Goal: Transaction & Acquisition: Purchase product/service

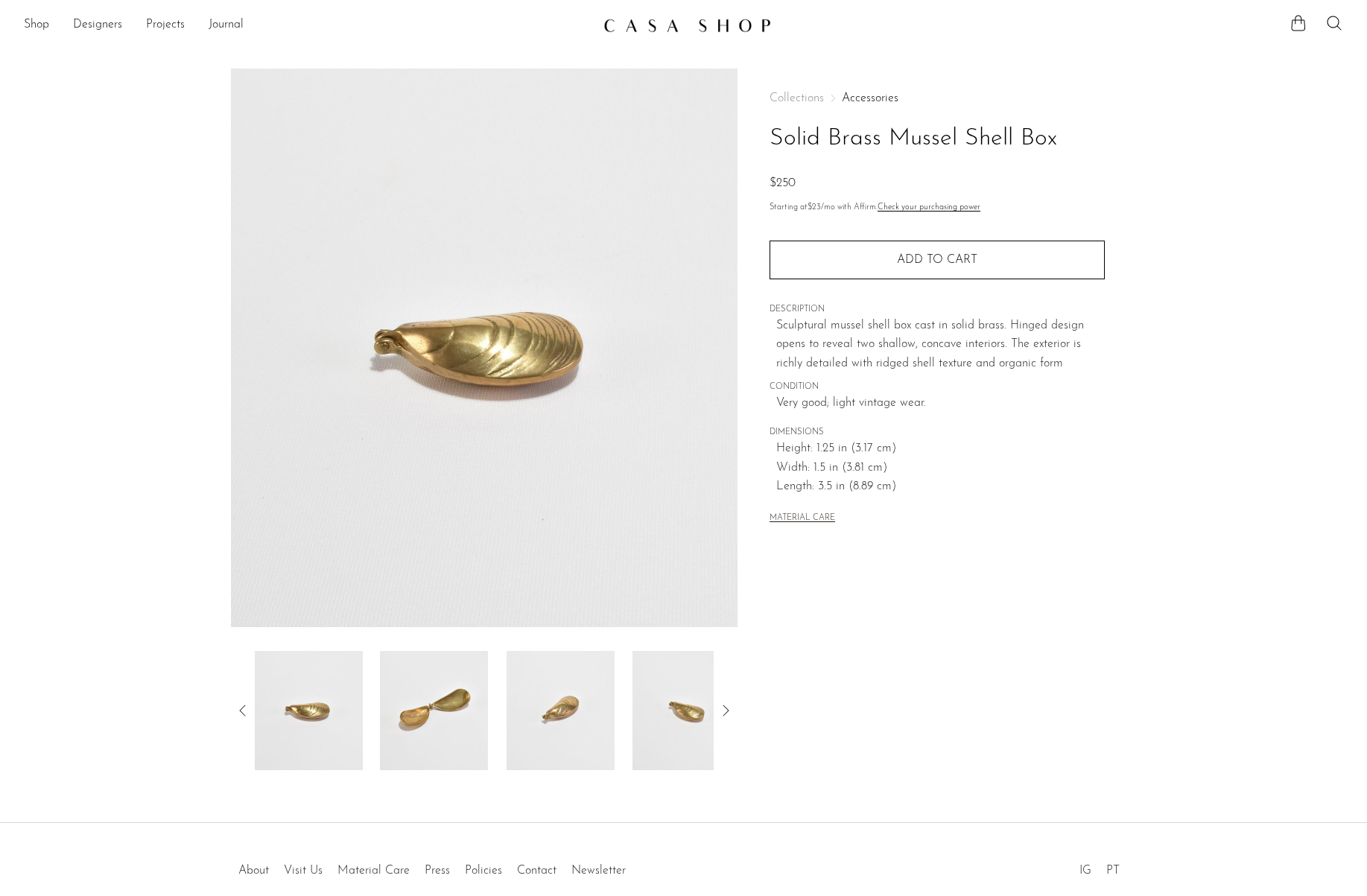
click at [22, 22] on div "Shop Featured New Arrivals Bestsellers Coming Soon Jewelry Jewelry All Earrings…" at bounding box center [684, 25] width 1367 height 27
click at [37, 28] on link "Shop" at bounding box center [37, 25] width 25 height 19
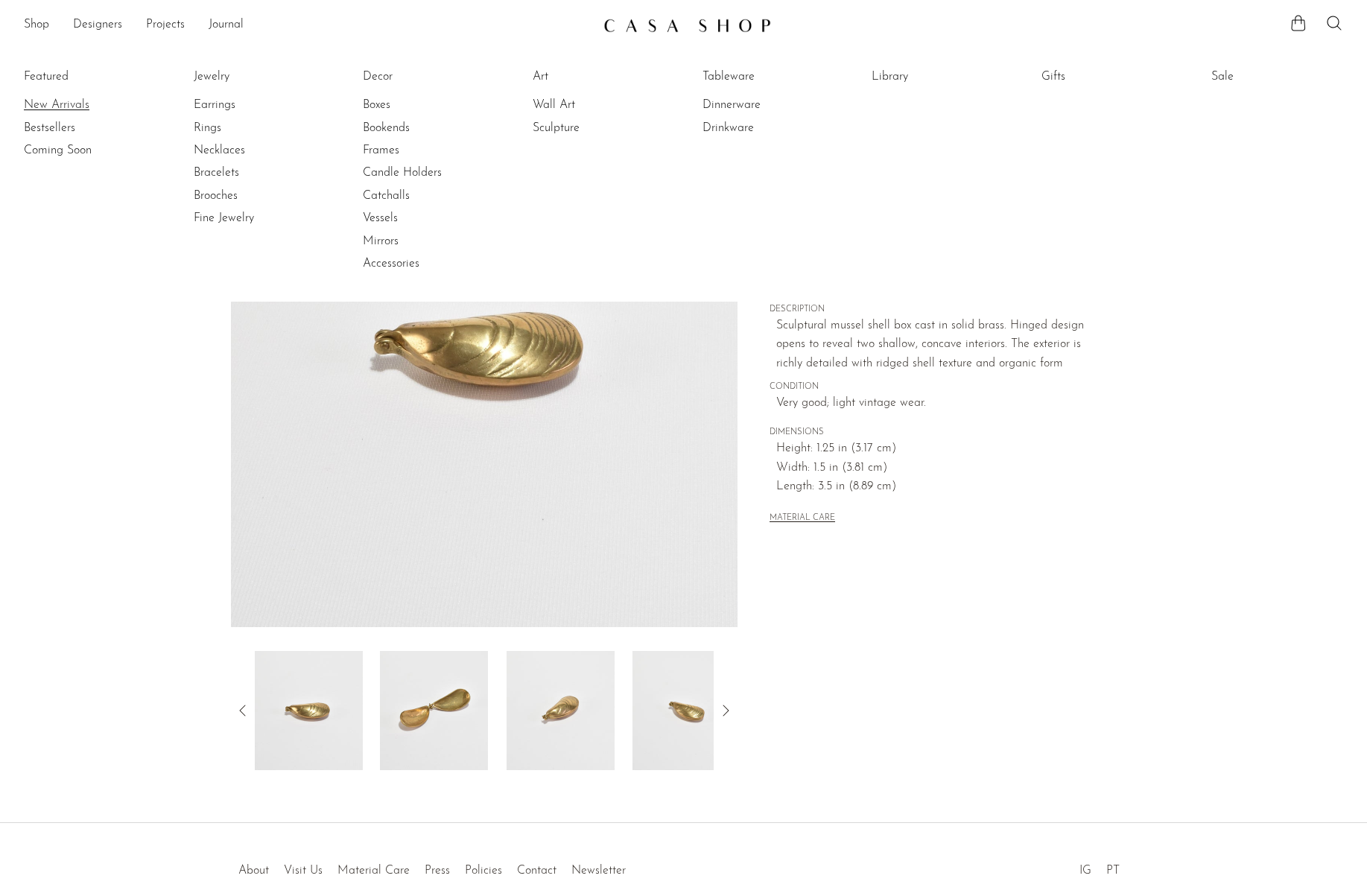
click at [55, 104] on link "New Arrivals" at bounding box center [80, 105] width 112 height 16
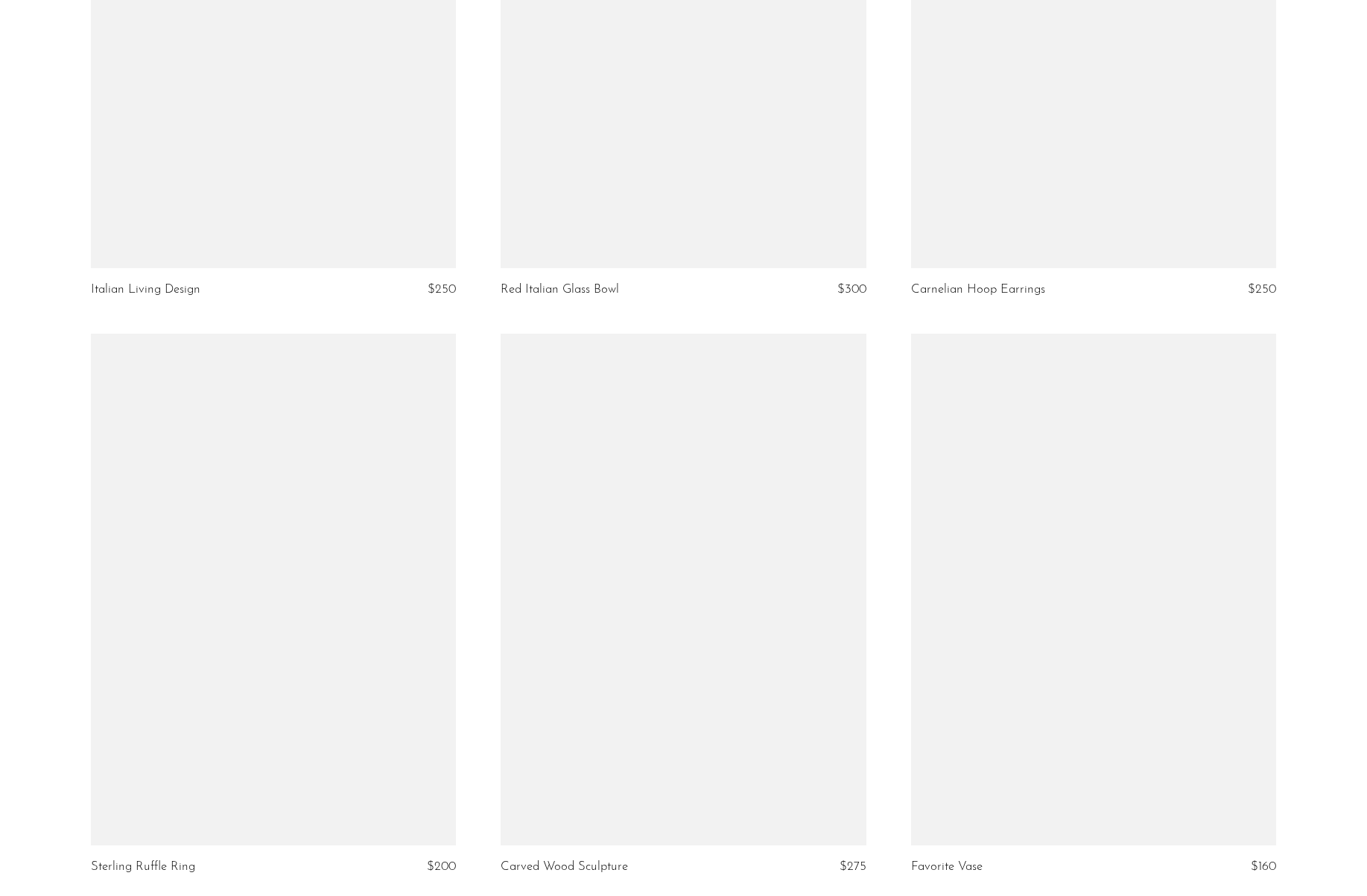
scroll to position [2113, 0]
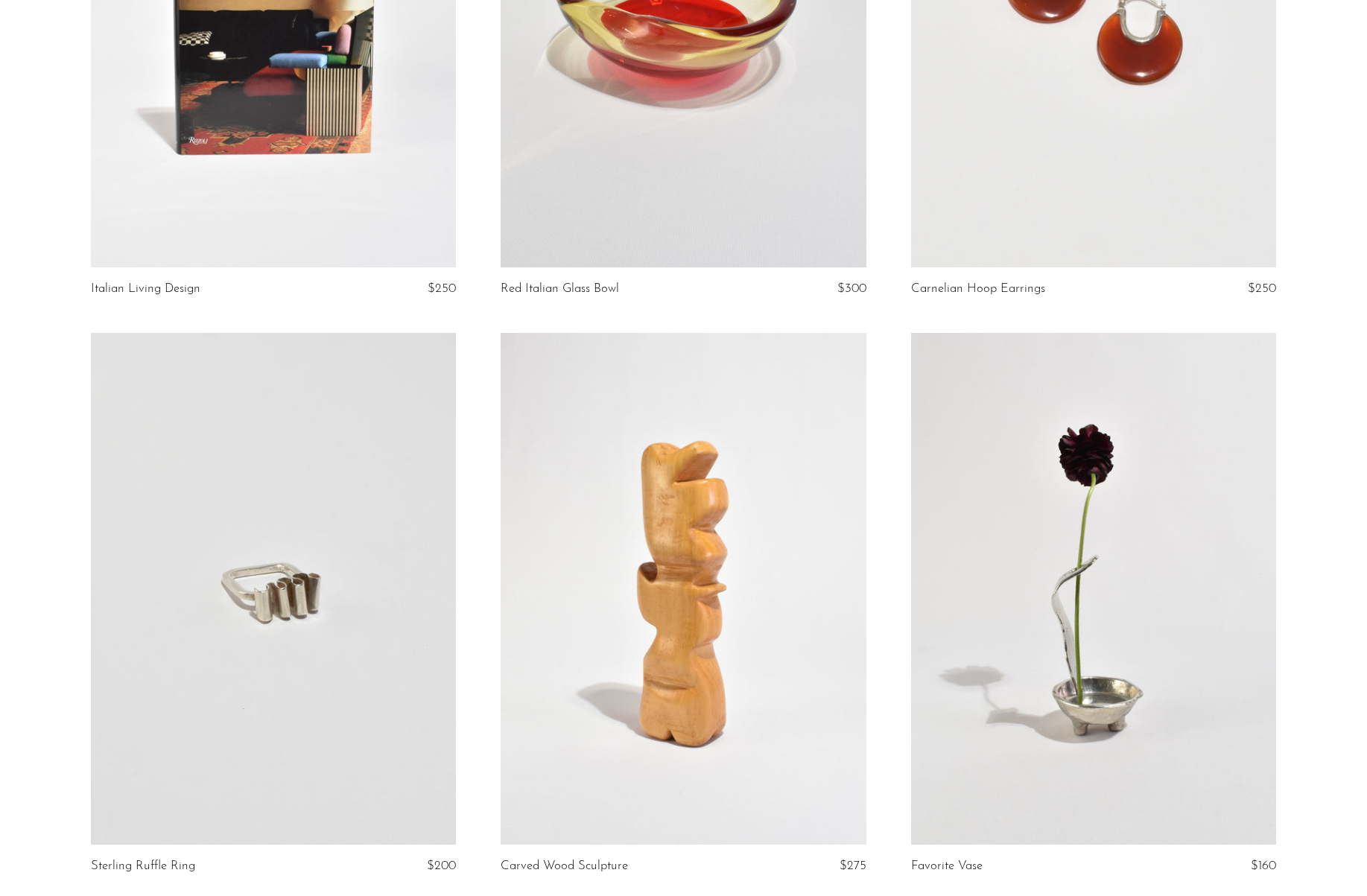
click at [1089, 603] on link at bounding box center [1093, 588] width 365 height 511
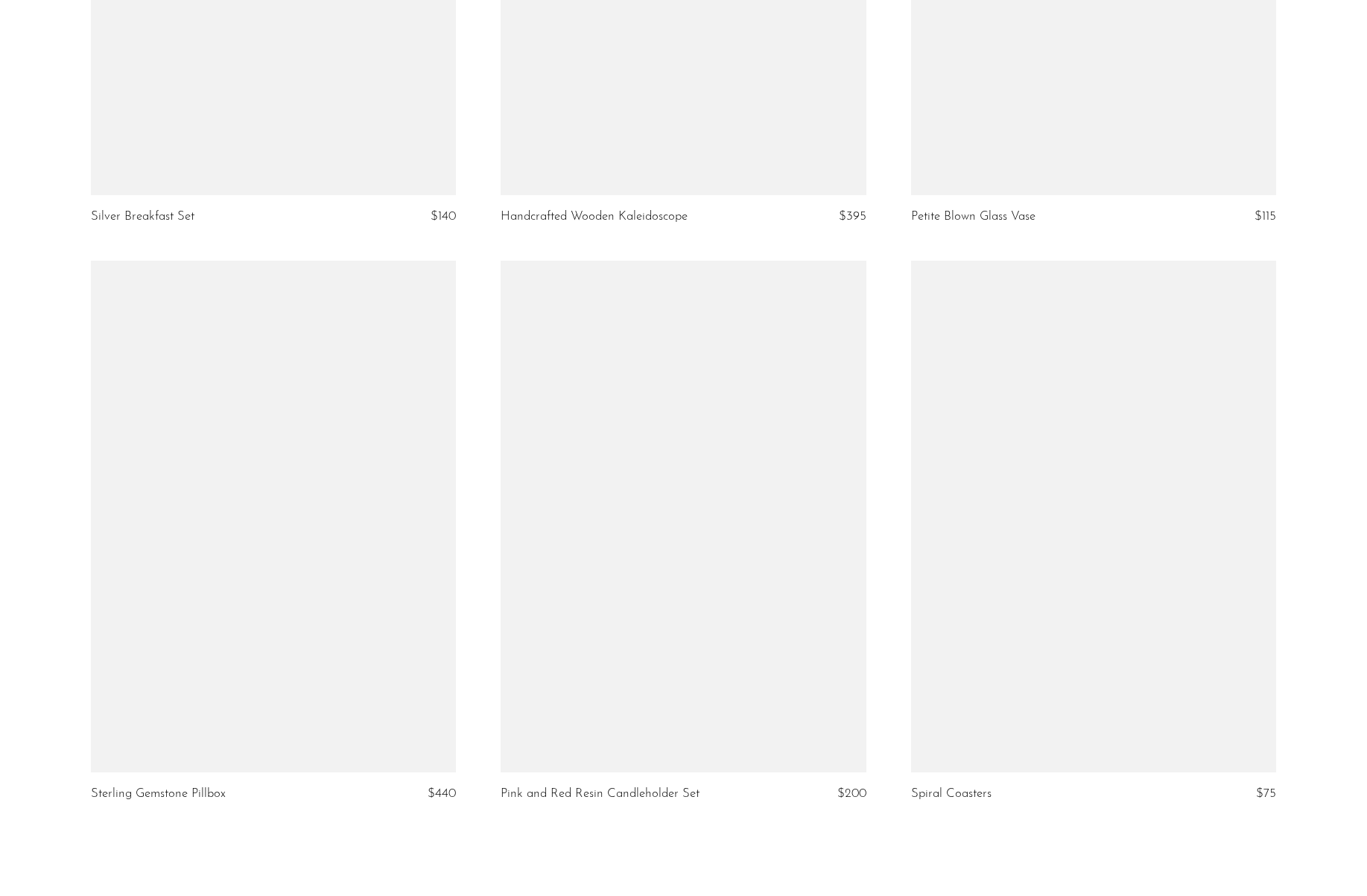
scroll to position [6275, 0]
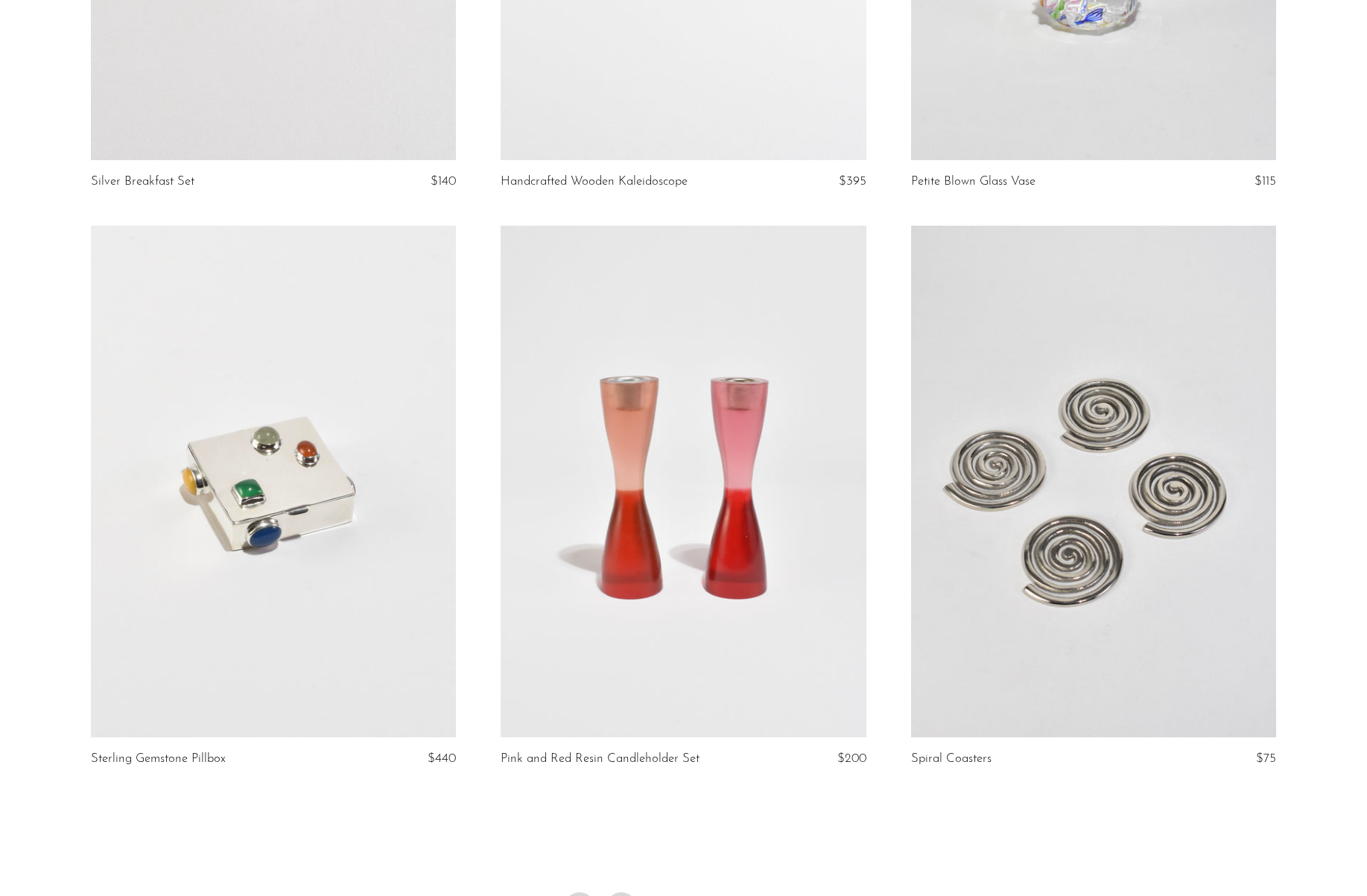
click at [617, 892] on link "2" at bounding box center [621, 907] width 30 height 30
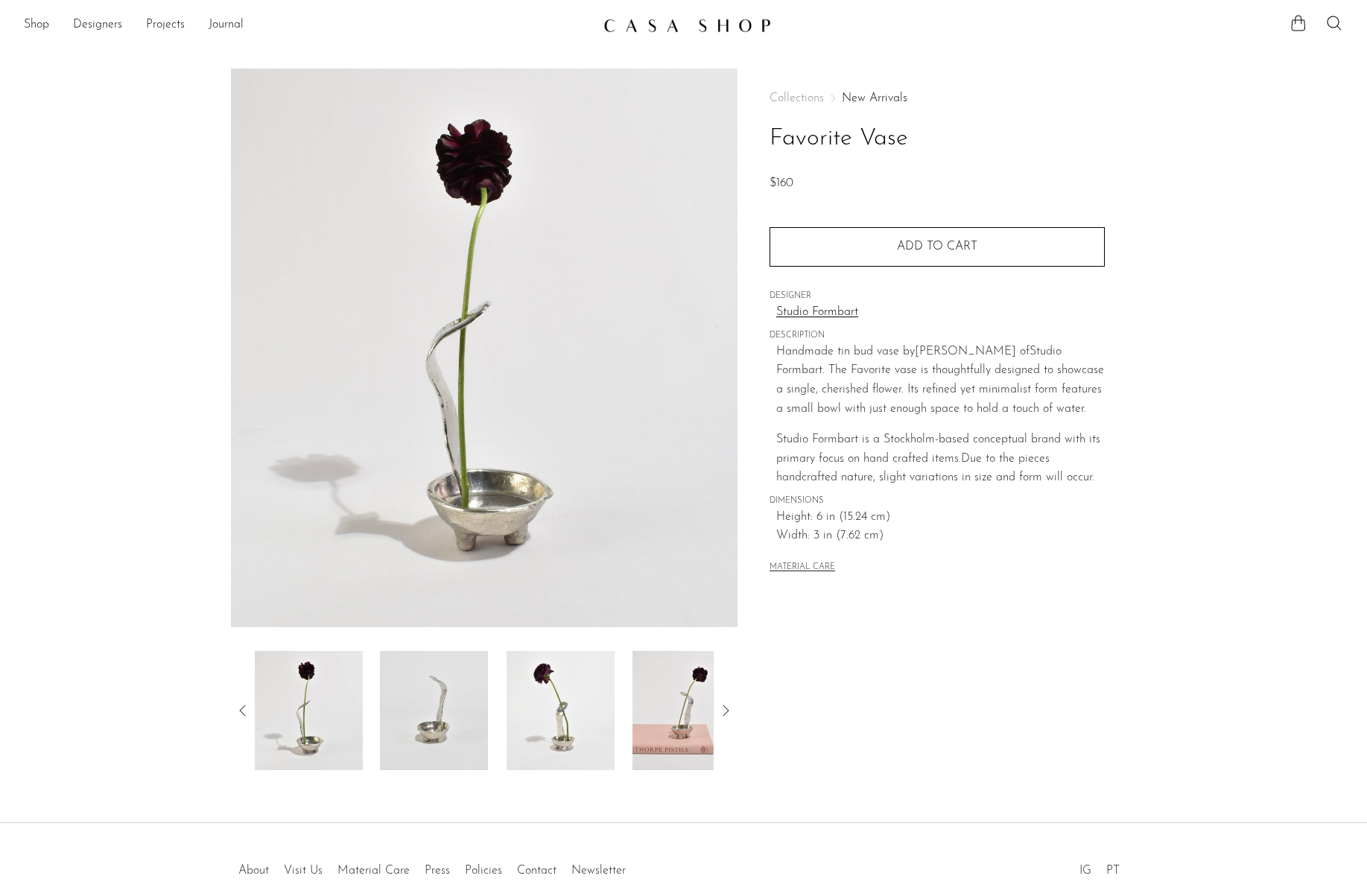
click at [440, 713] on img at bounding box center [434, 710] width 108 height 119
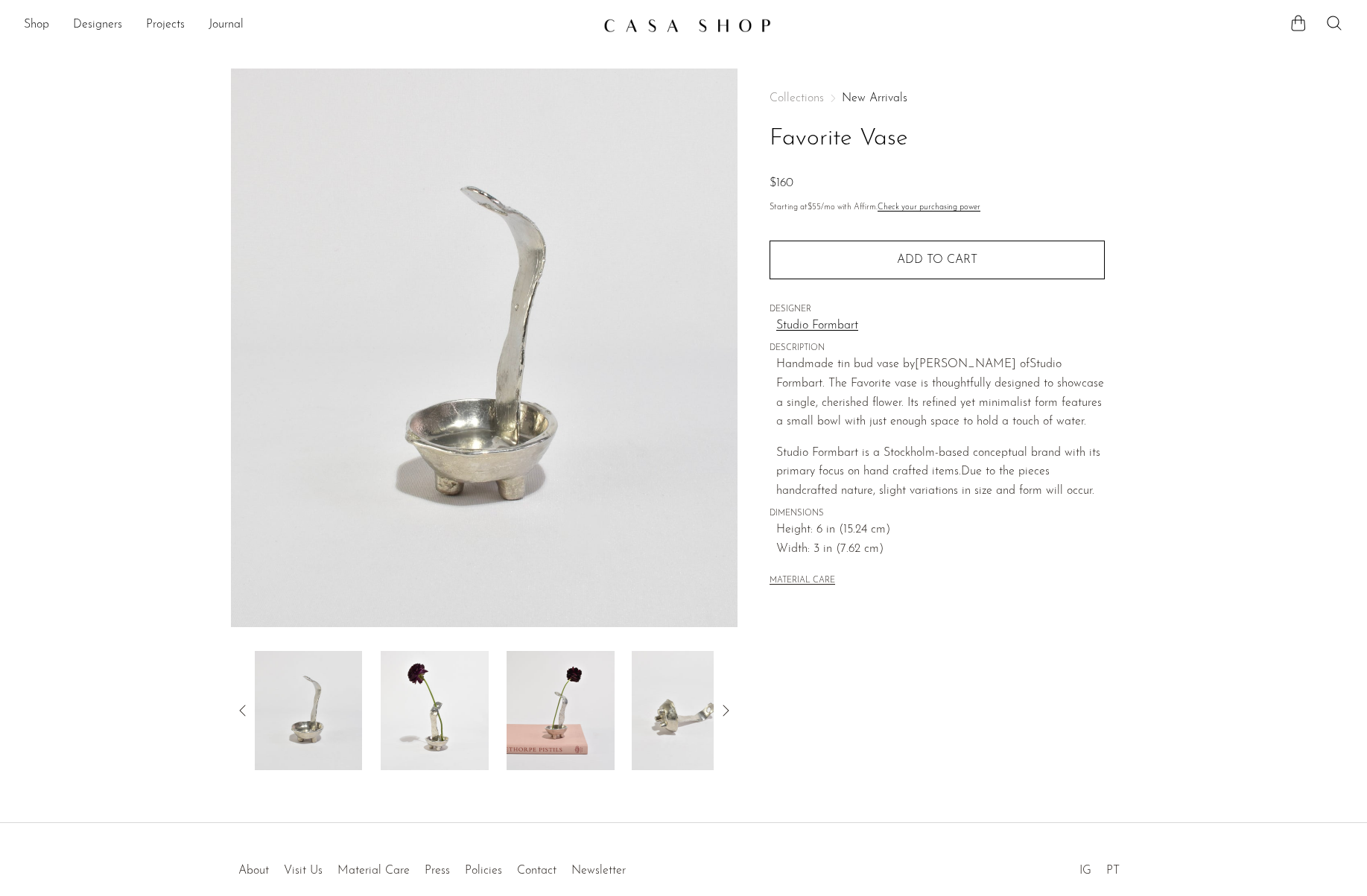
click at [547, 715] on img at bounding box center [560, 710] width 108 height 119
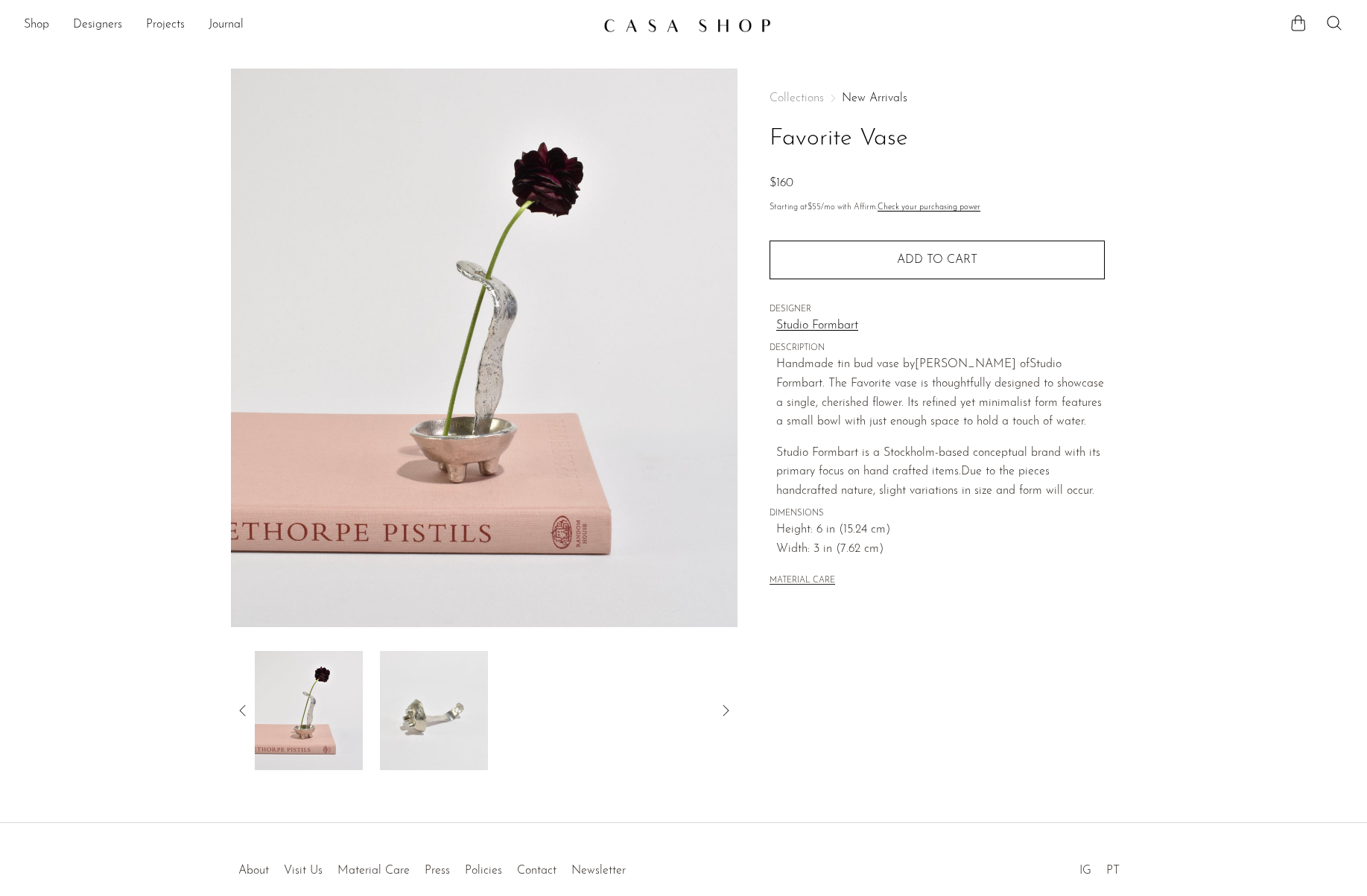
click at [425, 709] on img at bounding box center [434, 710] width 108 height 119
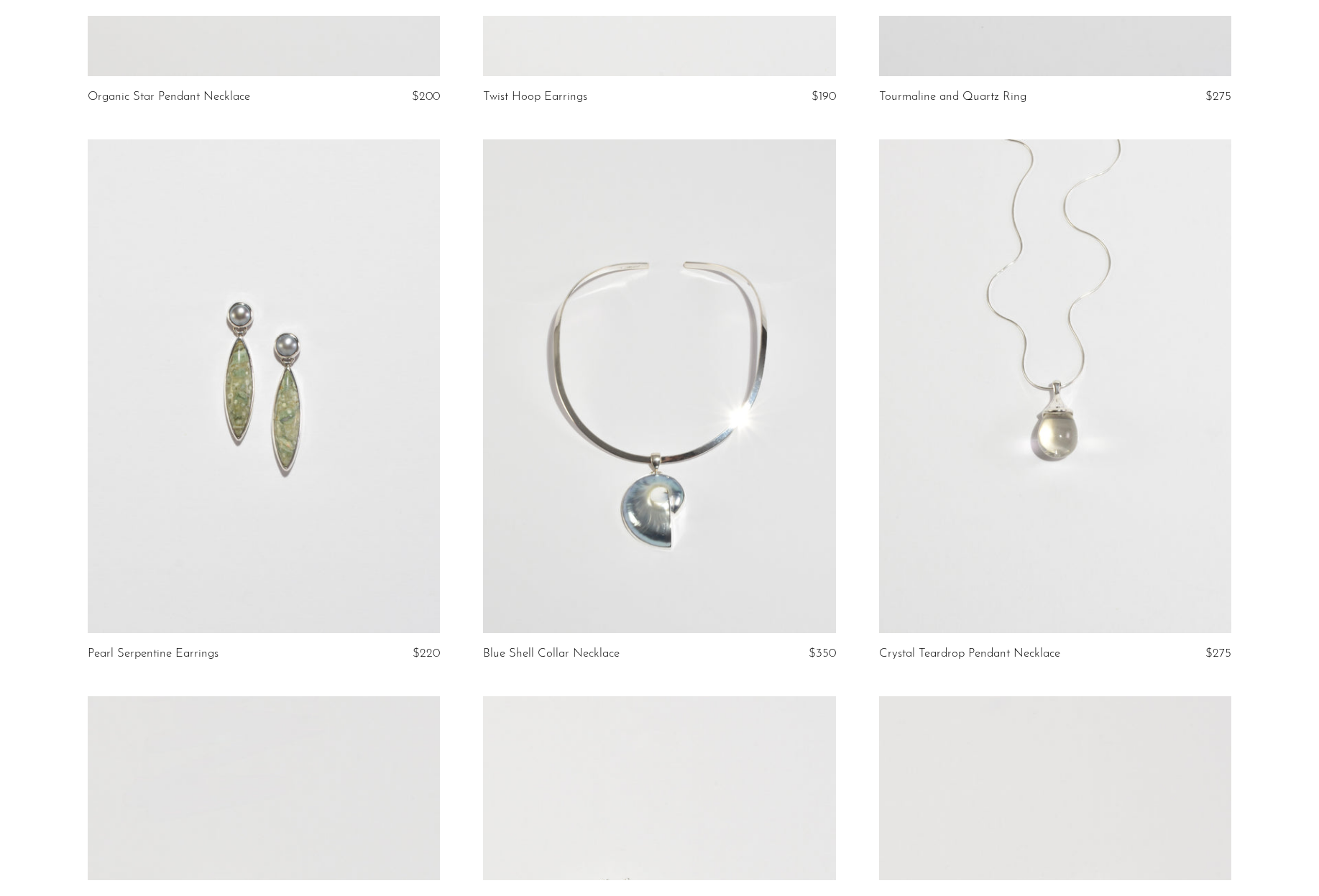
scroll to position [2075, 0]
